Goal: Task Accomplishment & Management: Use online tool/utility

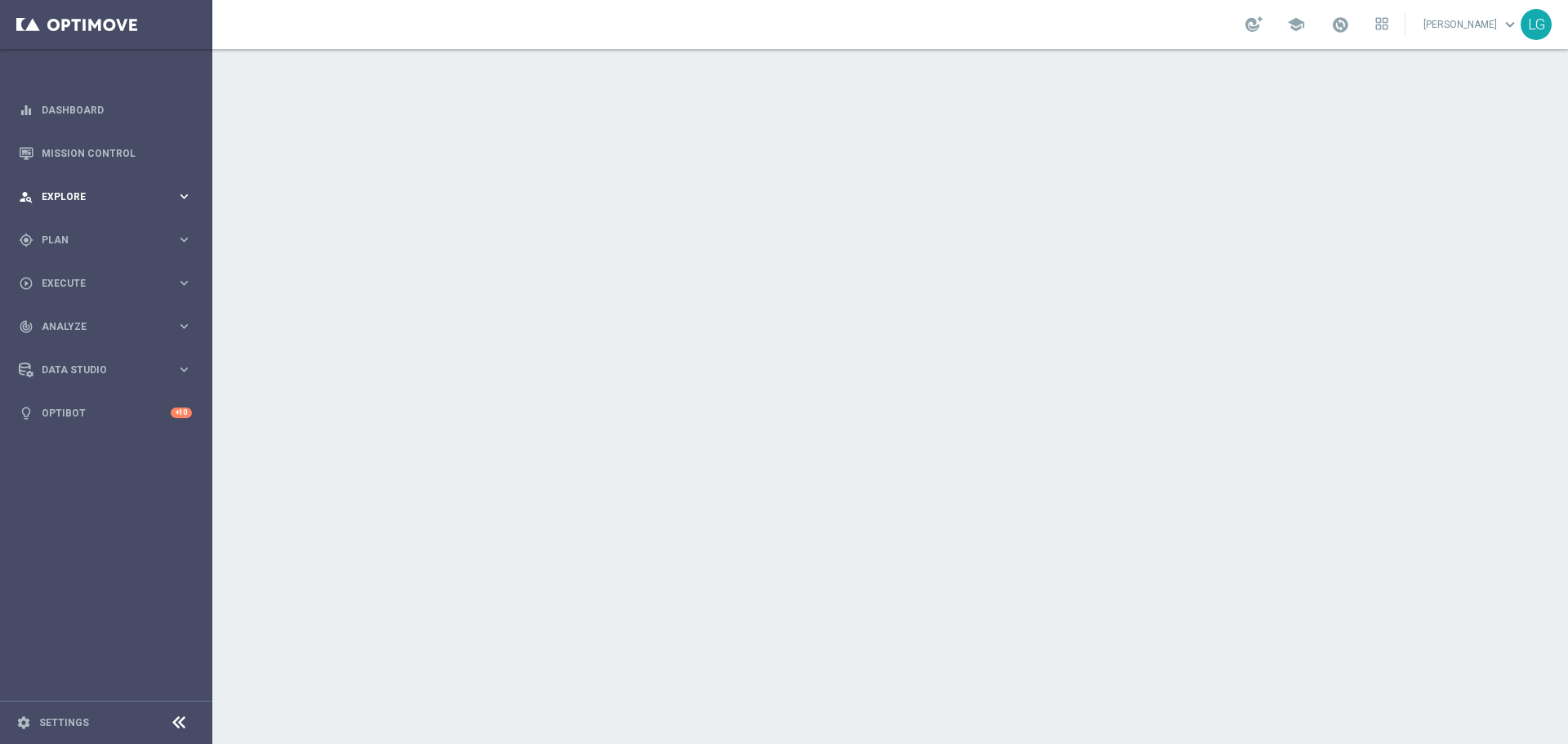
click at [126, 206] on div "person_search Explore keyboard_arrow_right" at bounding box center [106, 196] width 211 height 44
click at [105, 190] on div "person_search Explore" at bounding box center [97, 196] width 158 height 15
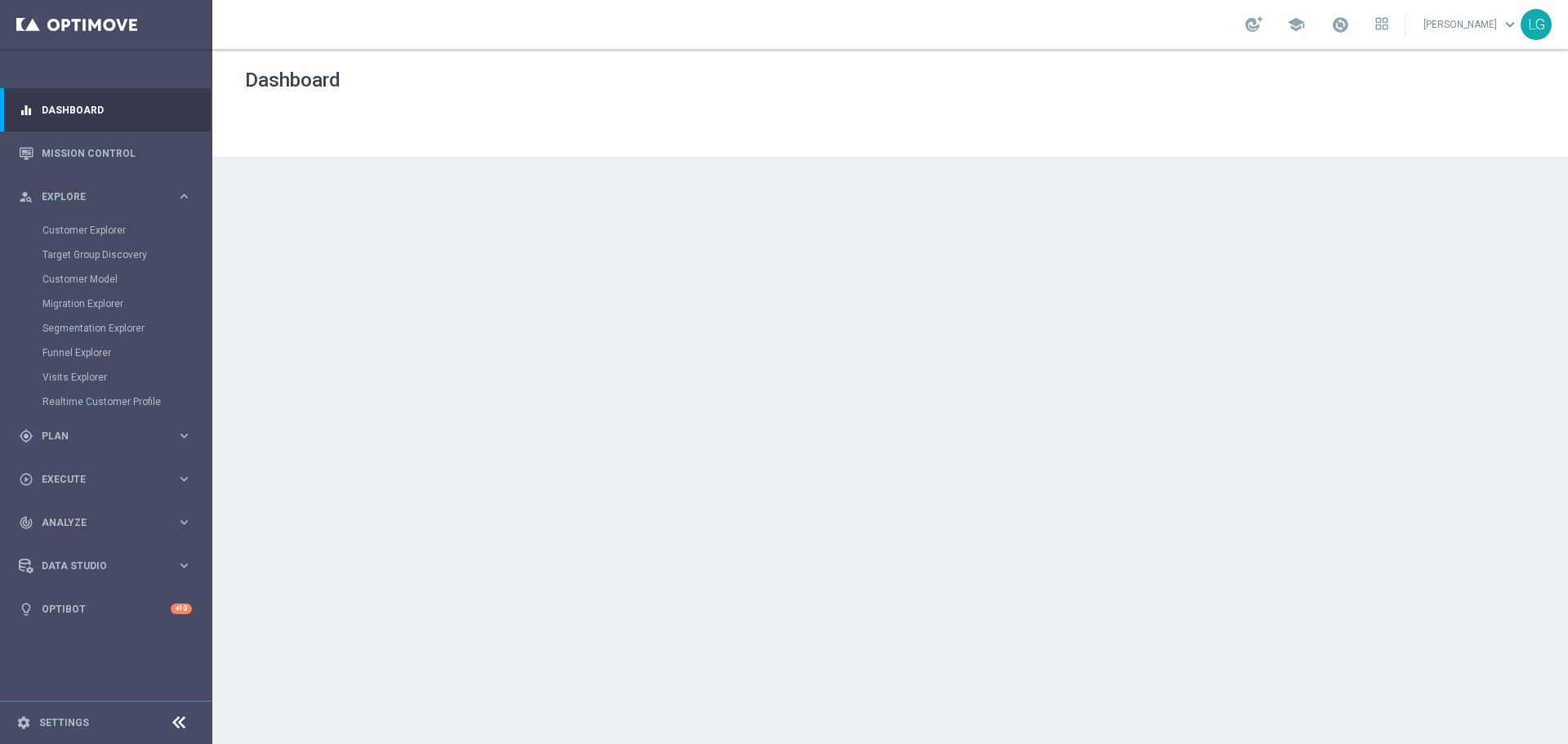
click at [75, 223] on div "Customer Explorer" at bounding box center [127, 229] width 168 height 24
click at [71, 228] on link "Customer Explorer" at bounding box center [106, 230] width 128 height 14
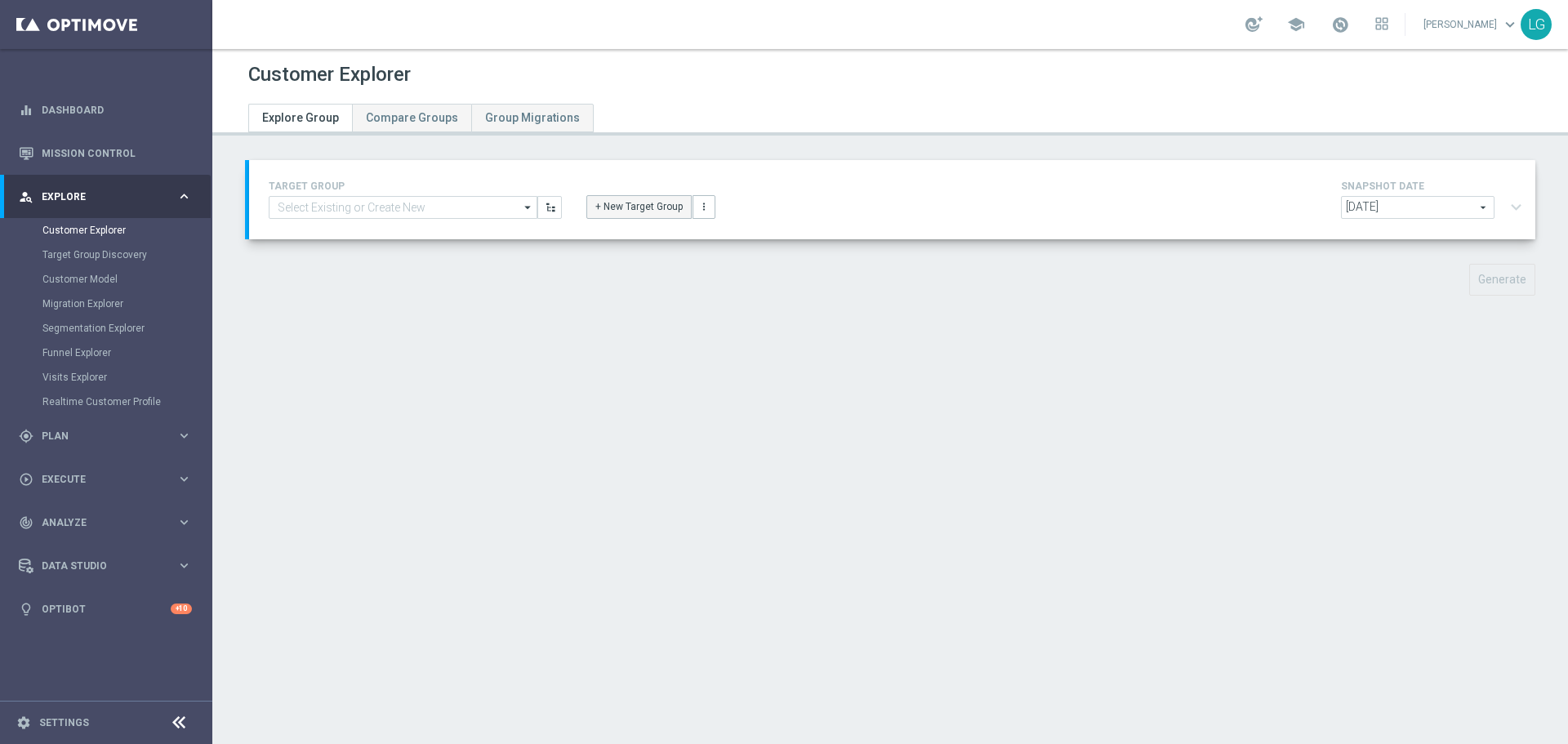
click at [624, 214] on button "+ New Target Group" at bounding box center [639, 207] width 106 height 23
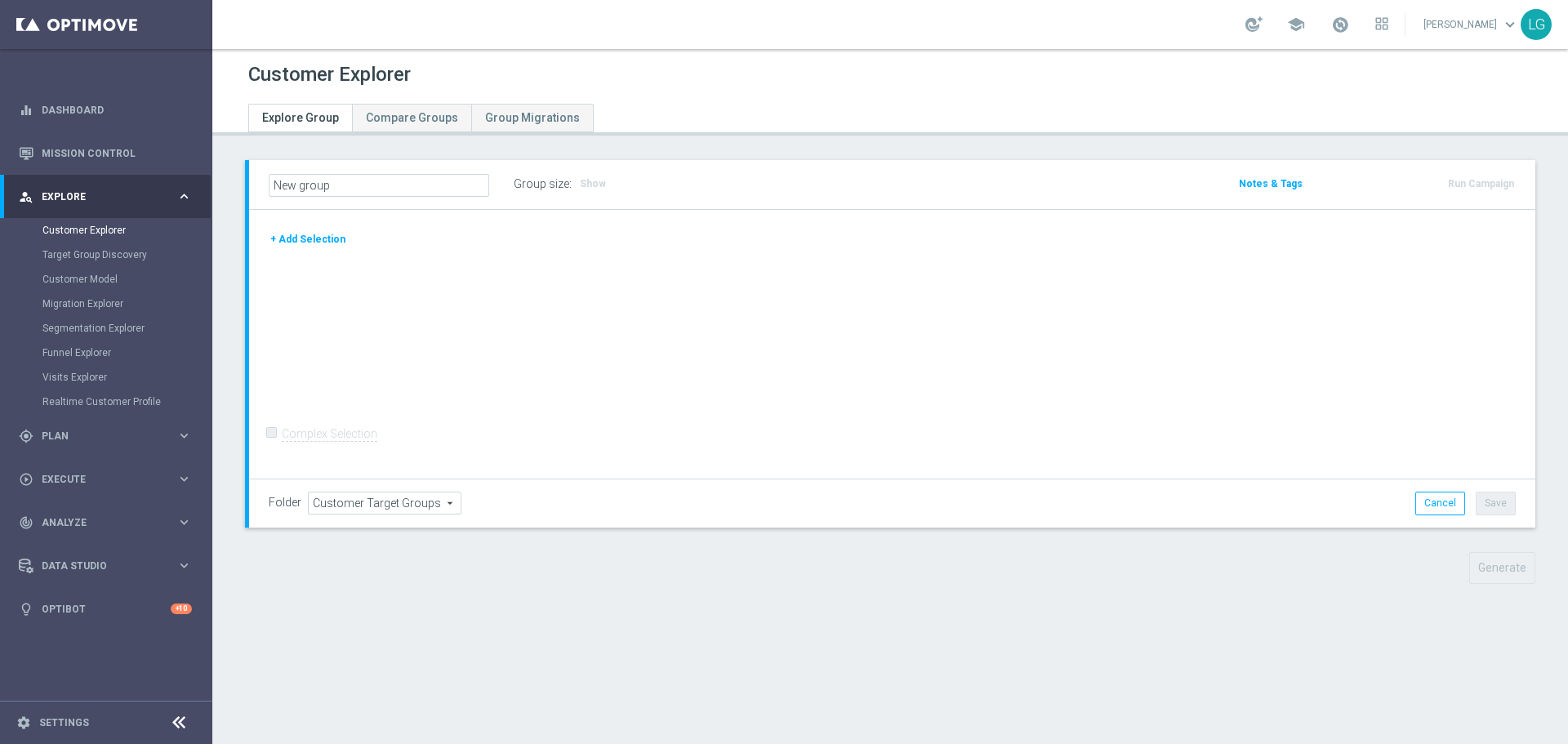
click at [334, 245] on button "+ Add Selection" at bounding box center [308, 239] width 78 height 18
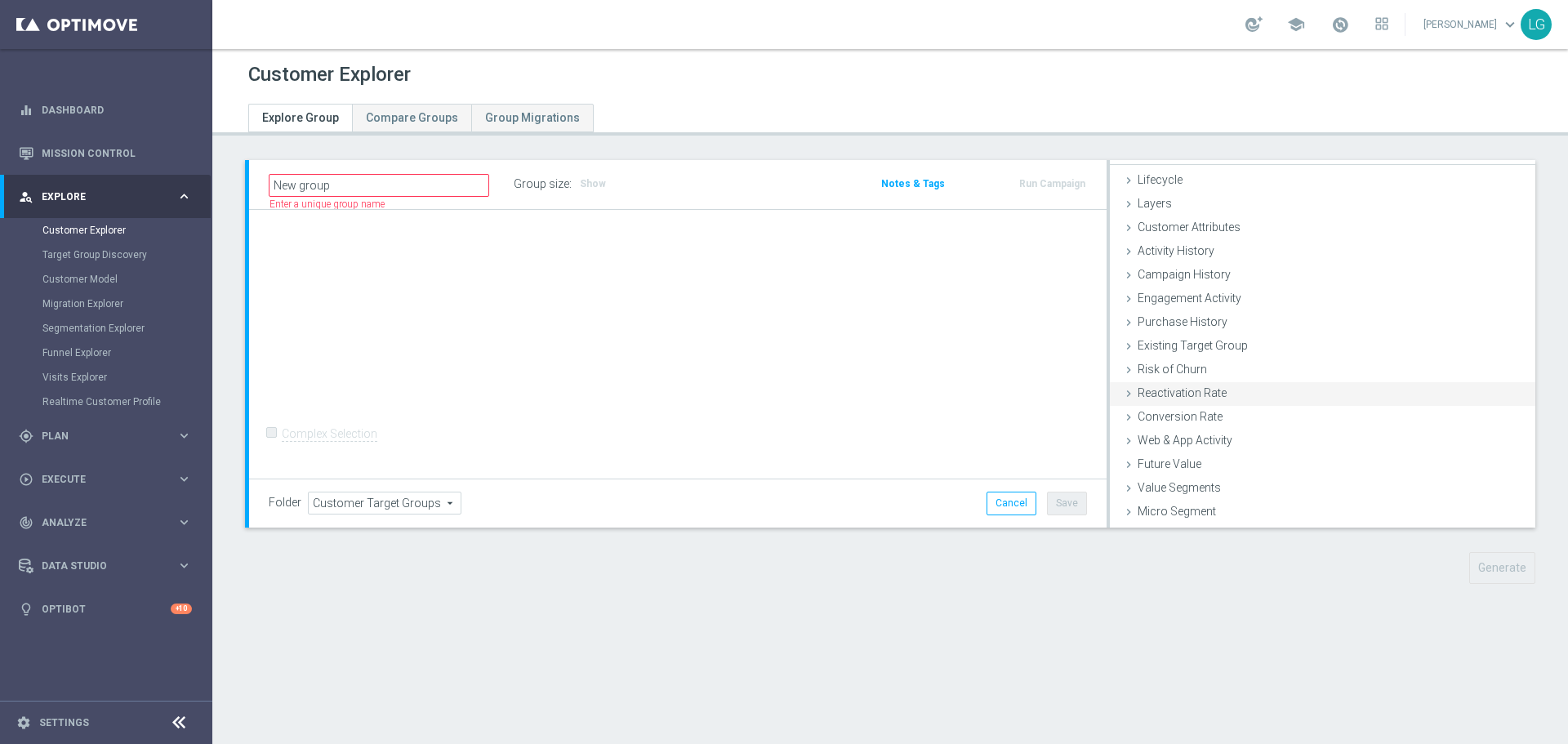
scroll to position [44, 0]
click at [1200, 280] on span "Engagement Activity" at bounding box center [1189, 277] width 104 height 14
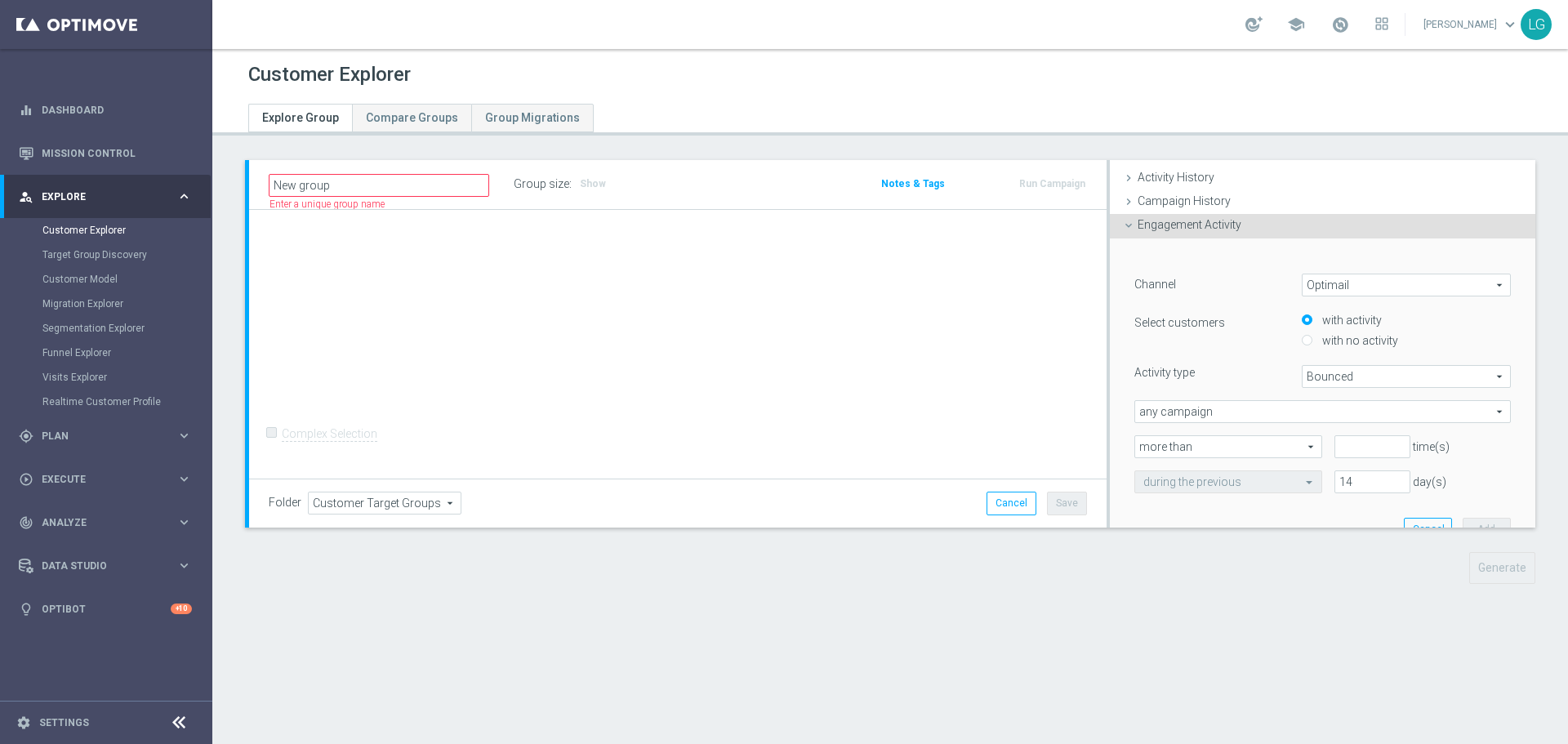
scroll to position [125, 0]
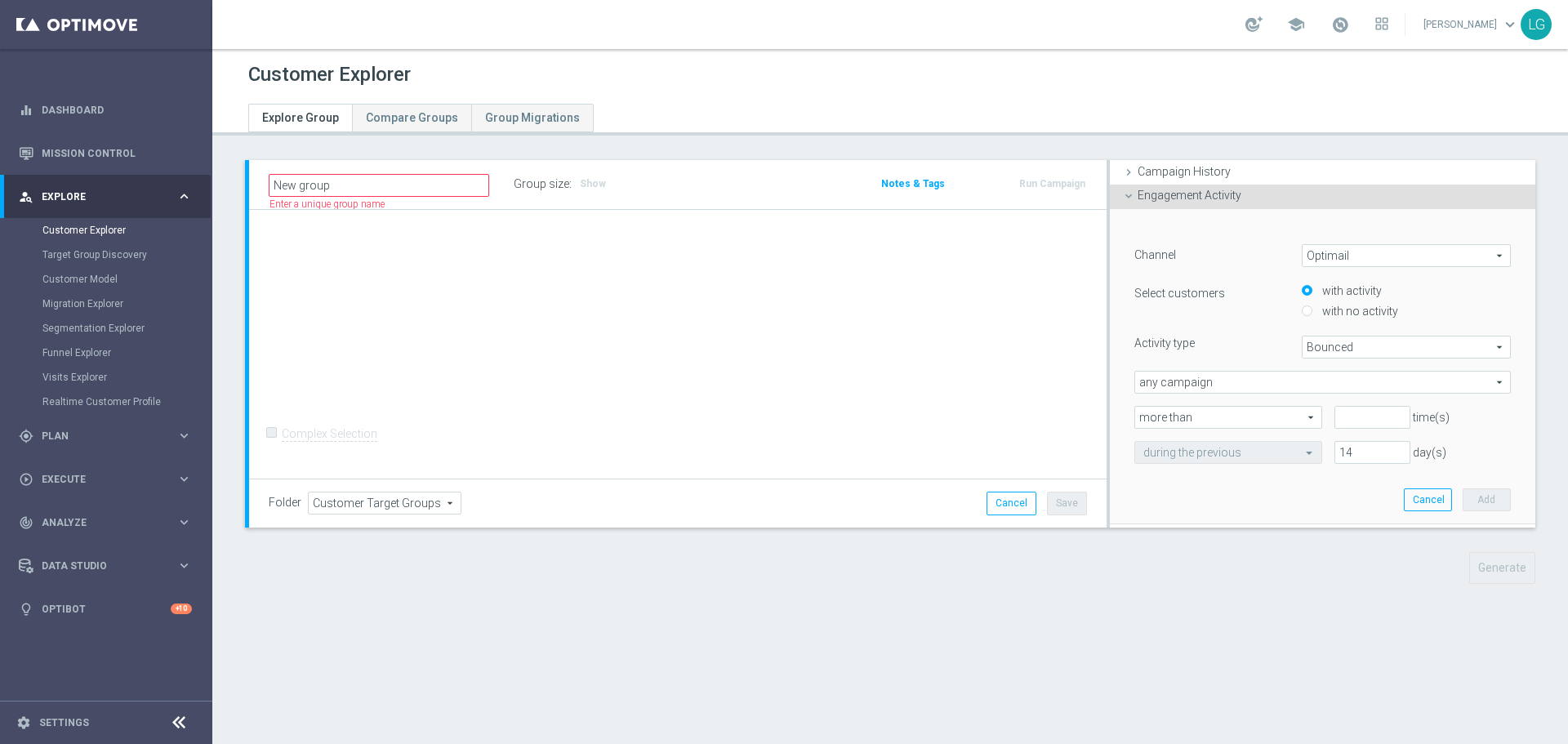
click at [1394, 342] on span "Bounced" at bounding box center [1406, 347] width 207 height 21
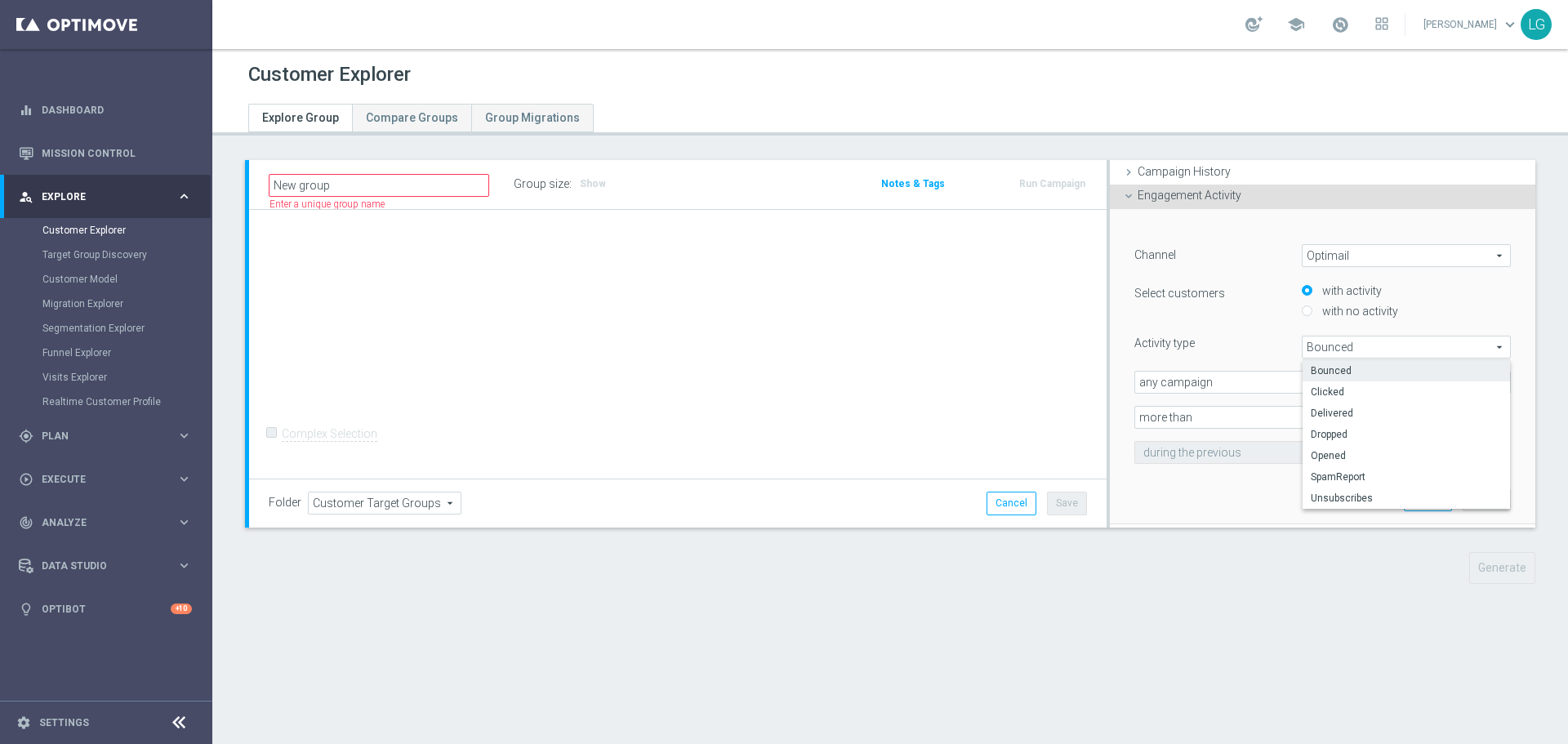
click at [1388, 349] on span "Bounced" at bounding box center [1406, 347] width 207 height 21
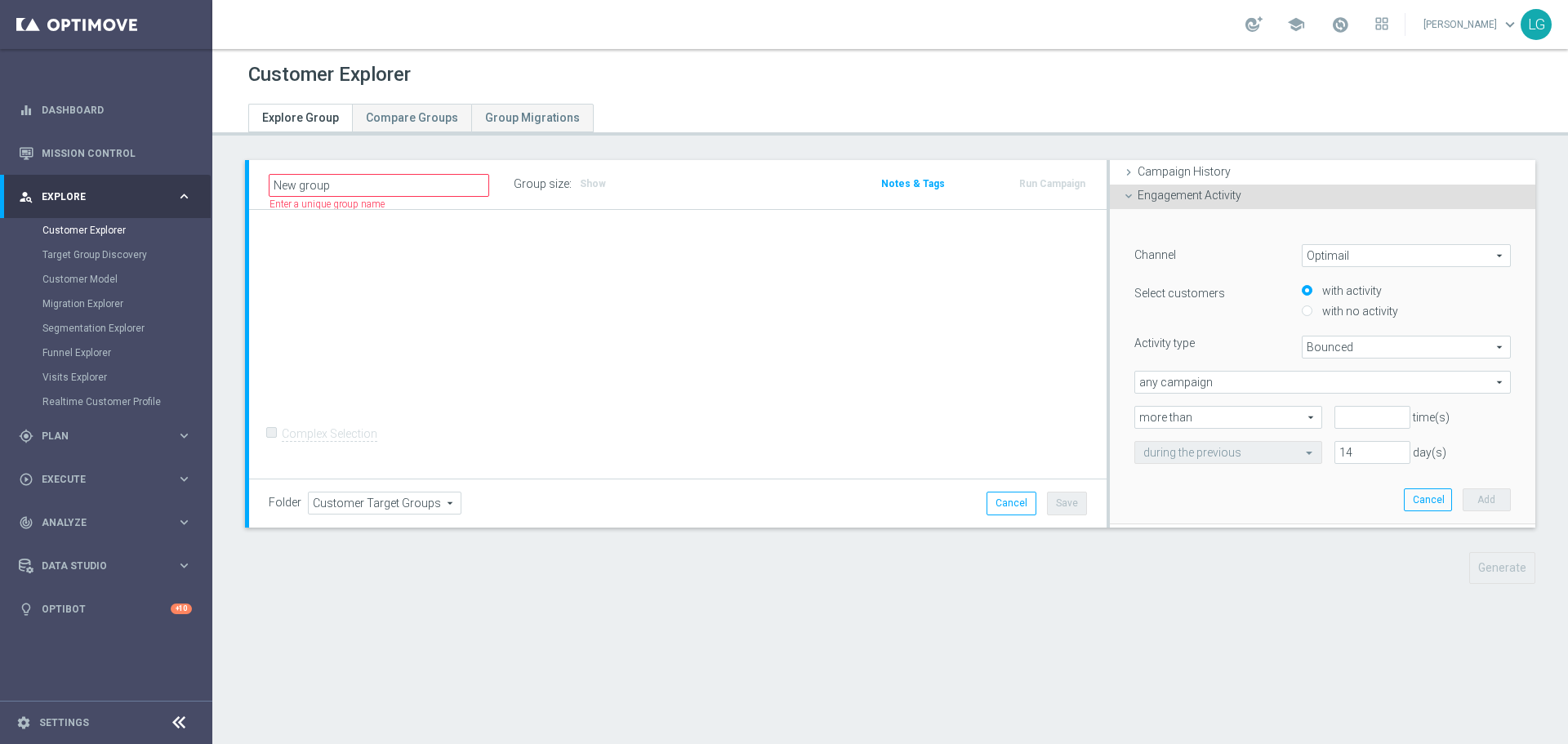
click at [1378, 258] on span "Optimail" at bounding box center [1406, 255] width 207 height 21
click at [1351, 349] on span "Bounced" at bounding box center [1406, 347] width 207 height 21
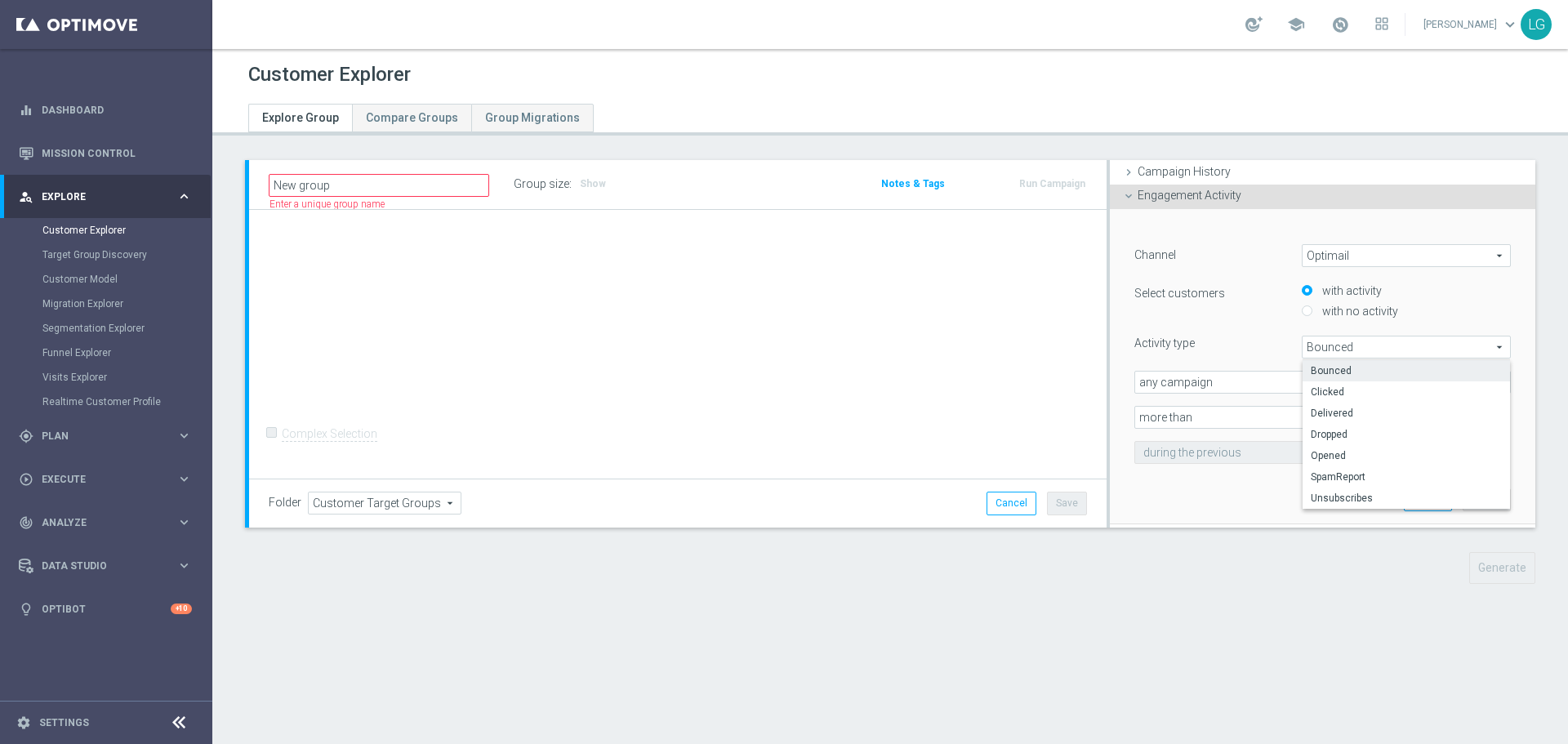
click at [1265, 337] on div "Activity type" at bounding box center [1205, 342] width 167 height 15
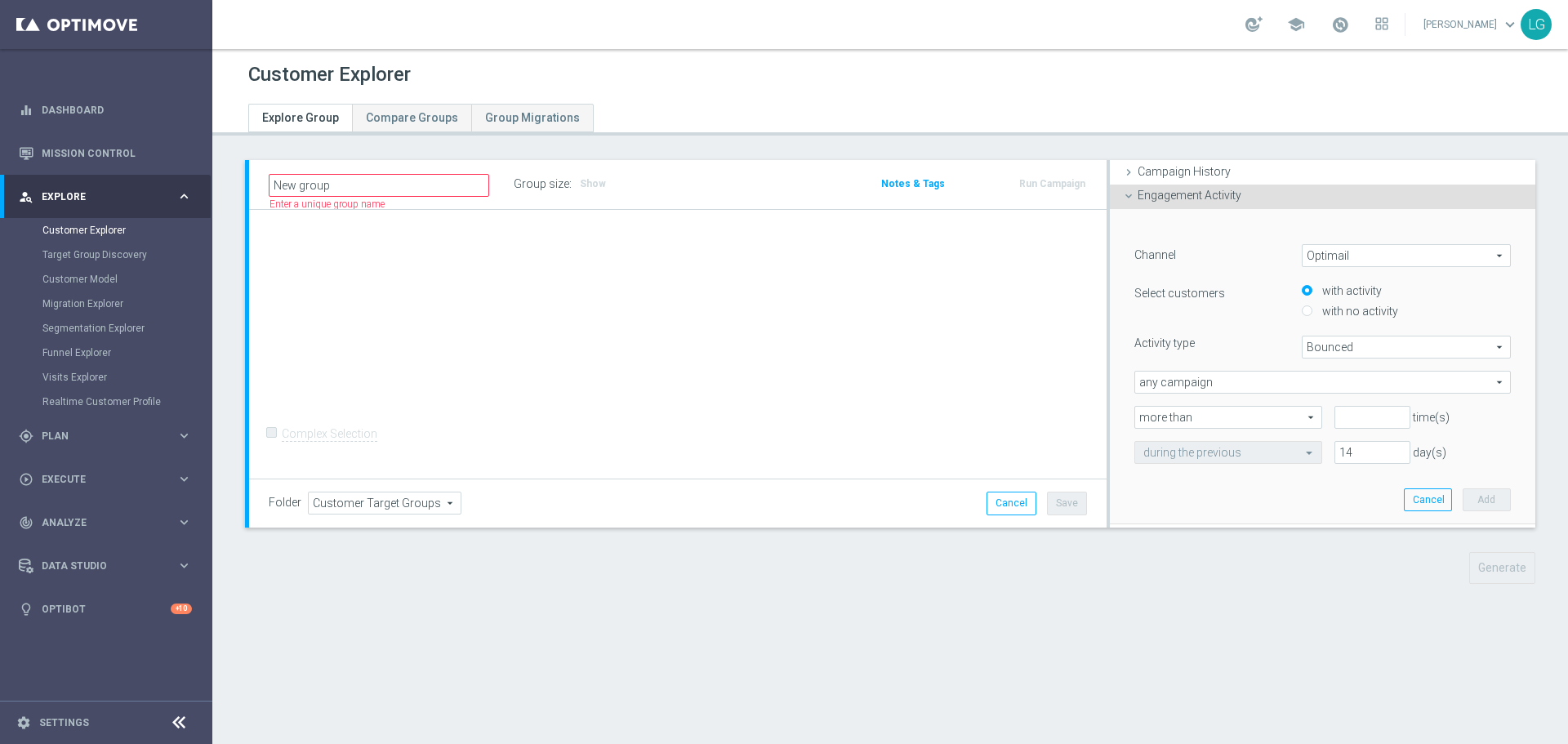
click at [1273, 379] on span "any campaign" at bounding box center [1322, 382] width 375 height 21
click at [1251, 406] on span "more than" at bounding box center [1228, 417] width 186 height 21
click at [1258, 342] on div "Activity type" at bounding box center [1205, 342] width 167 height 15
